Goal: Transaction & Acquisition: Purchase product/service

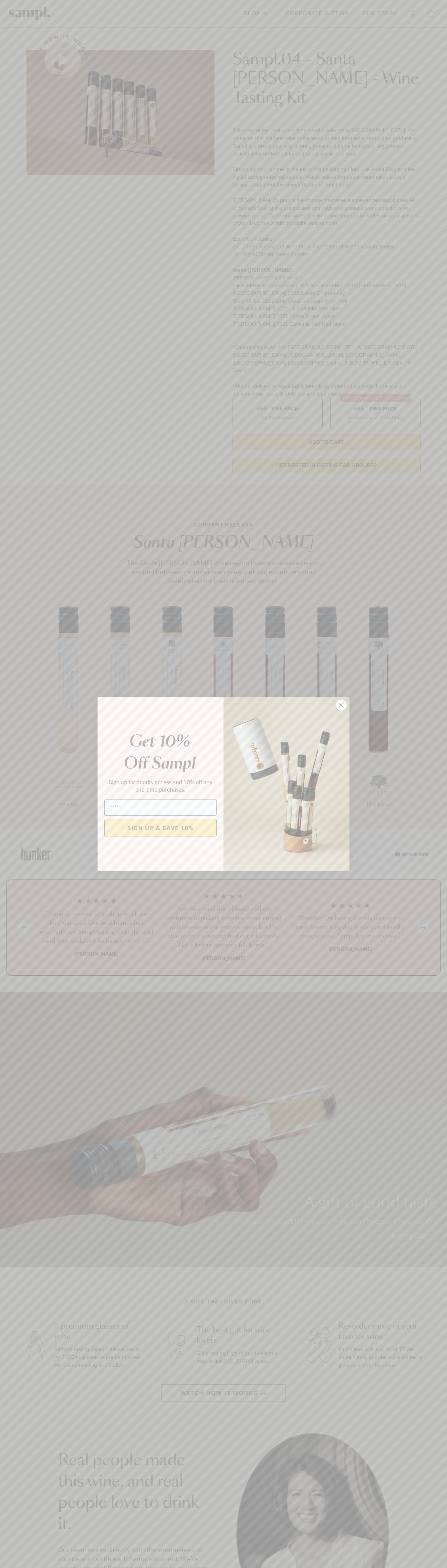
click at [341, 705] on icon "Close dialog" at bounding box center [341, 705] width 4 height 4
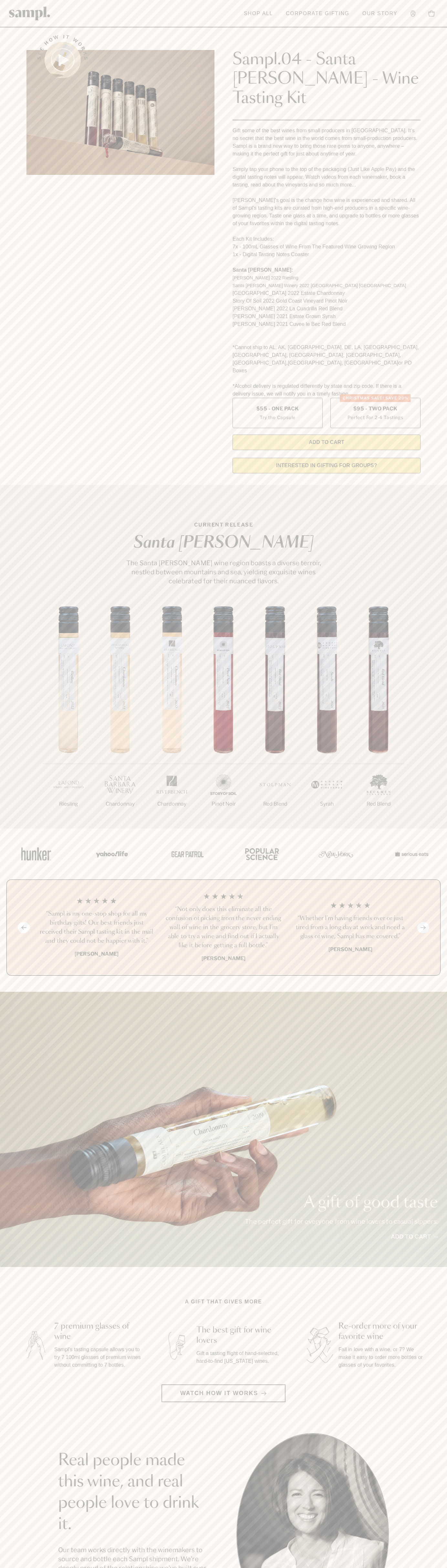
click at [347, 21] on header "Toggle navigation menu Shop All Corporate Gifting Our Story Account Story Shop …" at bounding box center [224, 13] width 447 height 27
click at [423, 663] on div "1/7 Riesling 2/7 Chardonnay 3/7" at bounding box center [224, 717] width 447 height 222
click at [387, 1567] on html "Skip to main content Toggle navigation menu Shop All Corporate Gifting Our Stor…" at bounding box center [224, 1304] width 447 height 2608
click at [1, 1298] on section "A gift that gives more 7 premium glasses of wine Sampl's tasting capsule allows…" at bounding box center [224, 1349] width 447 height 104
click at [375, 398] on label "Christmas SALE! Save 20% $95 - Two Pack Perfect For 2-4 Tastings" at bounding box center [375, 413] width 90 height 30
